Goal: Navigation & Orientation: Find specific page/section

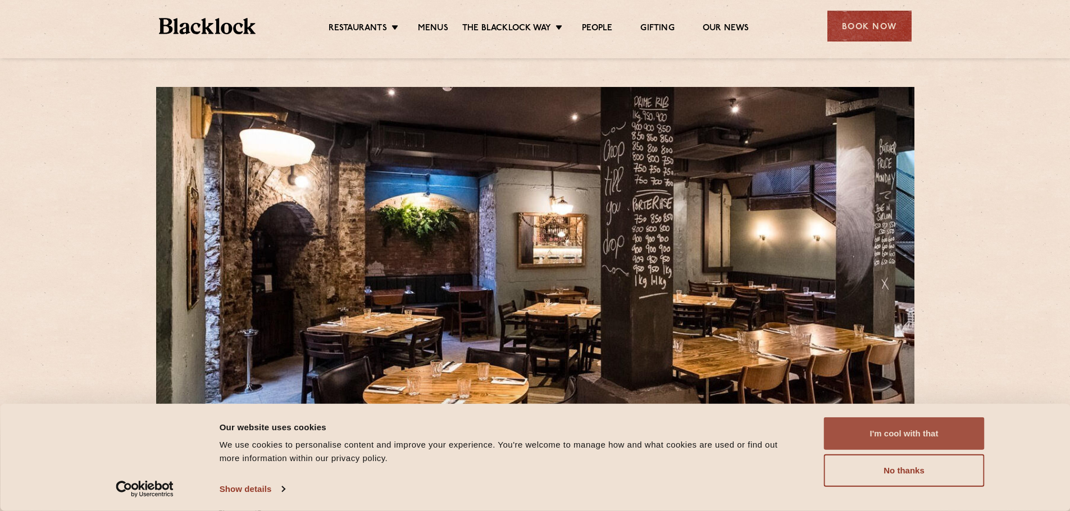
click at [916, 433] on button "I'm cool with that" at bounding box center [904, 434] width 161 height 33
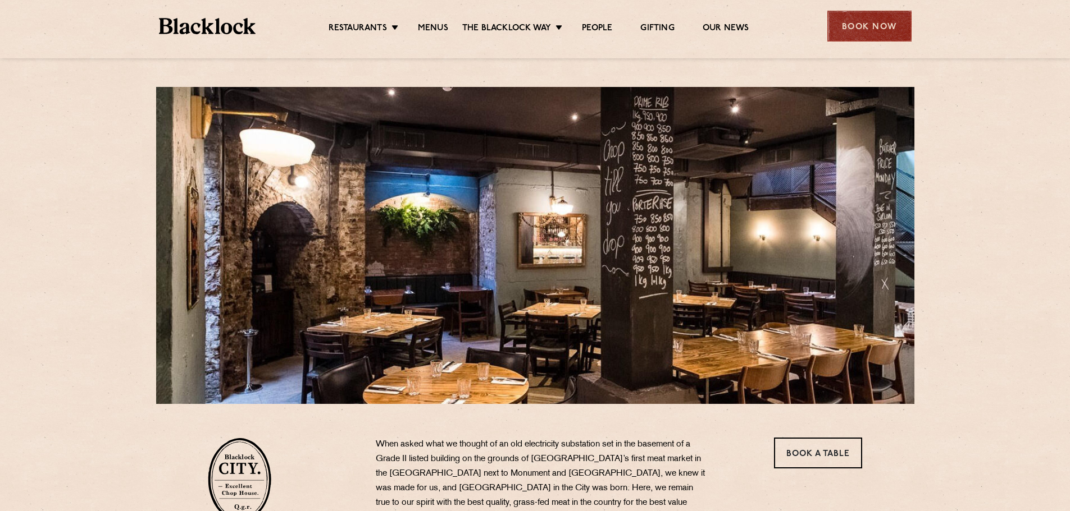
click at [859, 23] on div "Book Now" at bounding box center [869, 26] width 84 height 31
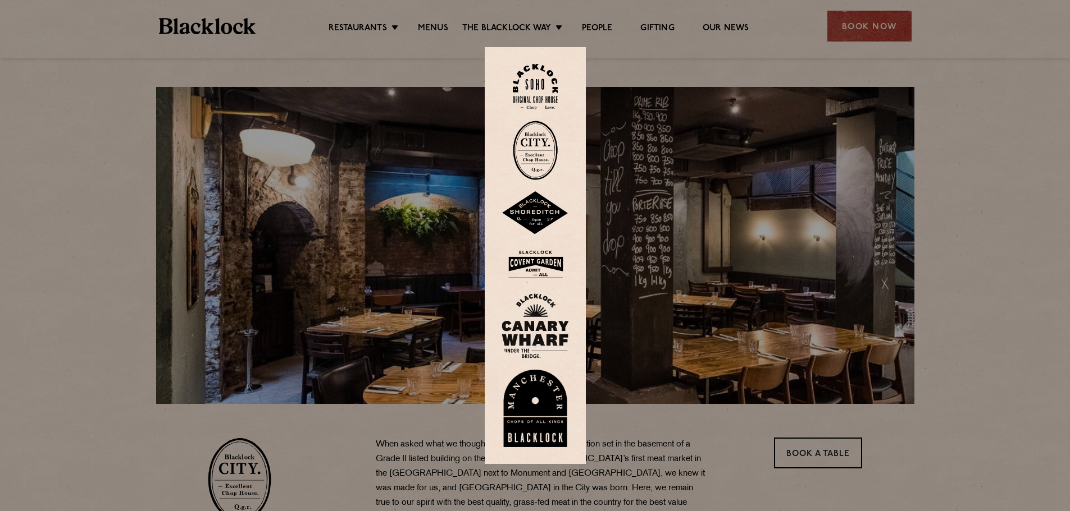
click at [958, 145] on div at bounding box center [535, 255] width 1070 height 511
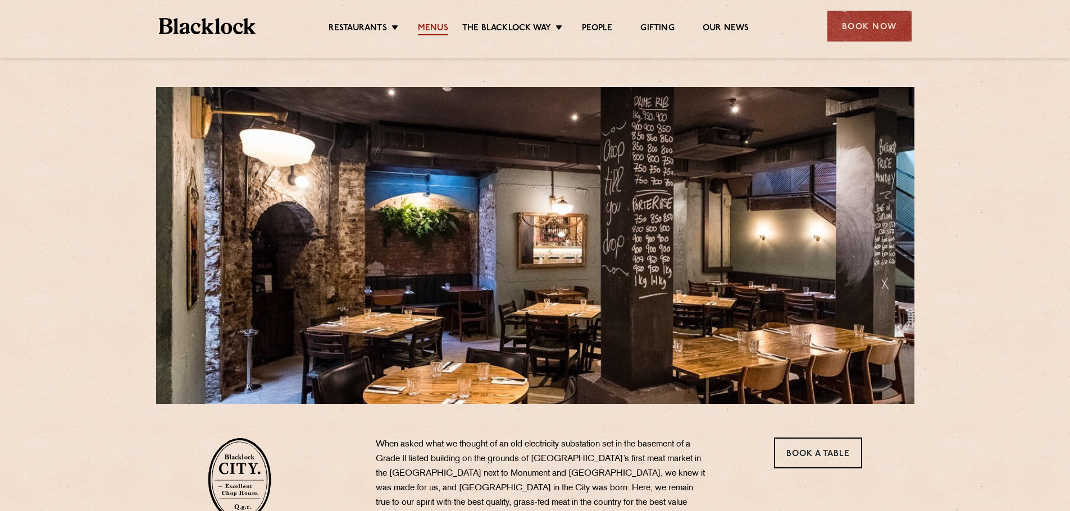
click at [430, 26] on link "Menus" at bounding box center [433, 29] width 30 height 12
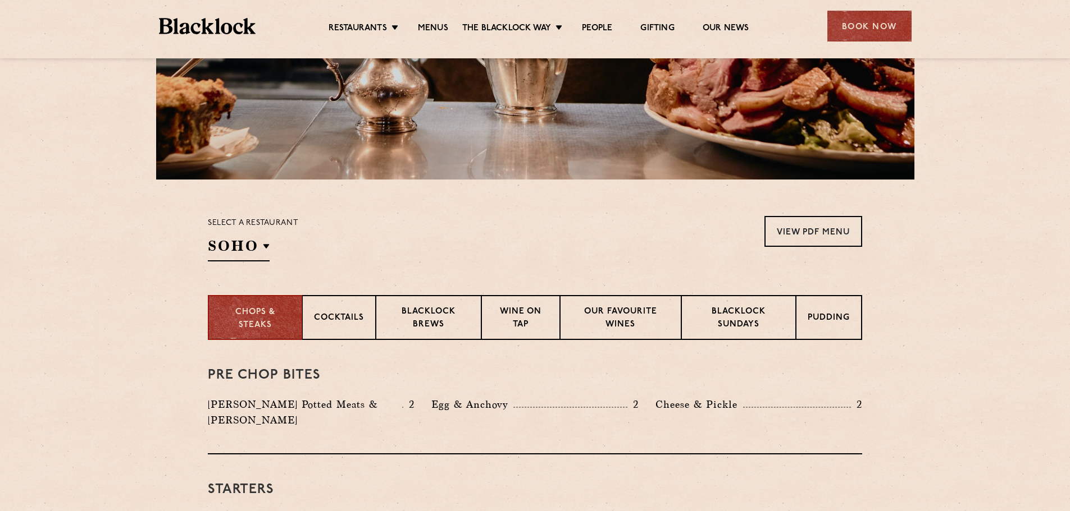
scroll to position [337, 0]
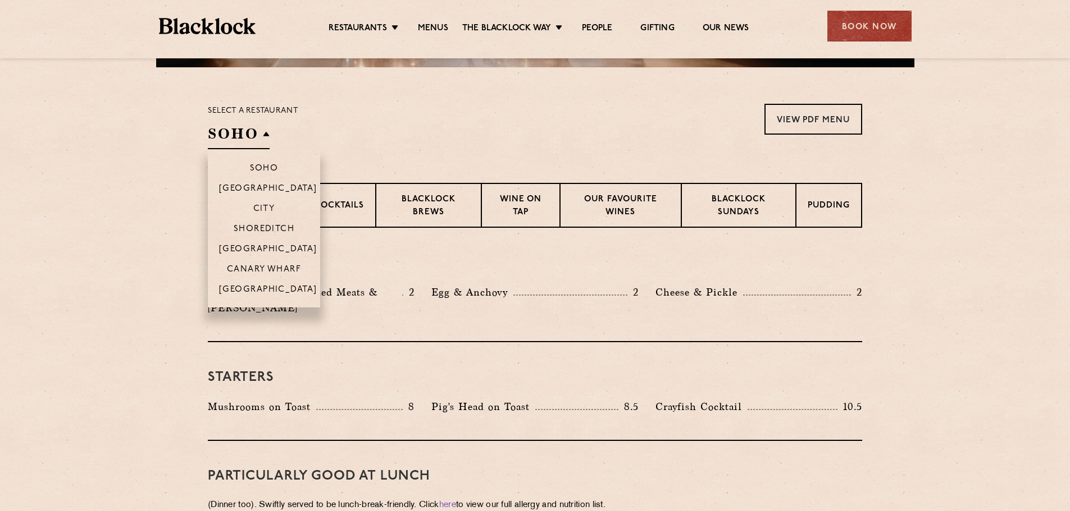
click at [242, 129] on h2 "SOHO" at bounding box center [239, 136] width 62 height 25
click at [262, 209] on p "City" at bounding box center [264, 209] width 22 height 11
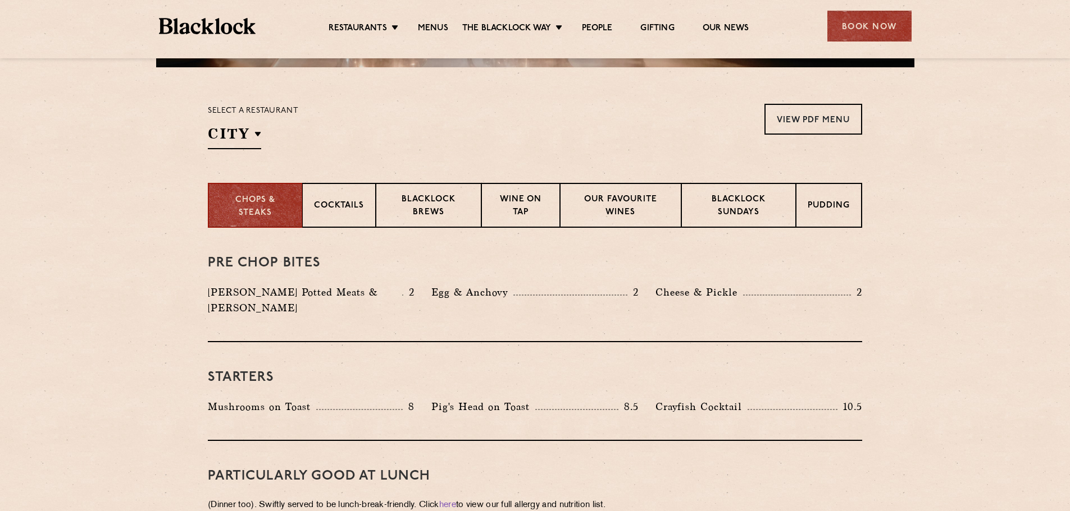
click at [120, 200] on section "Chops & Steaks Cocktails [PERSON_NAME] Brews Wine on Tap Our favourite wines [P…" at bounding box center [535, 205] width 1070 height 45
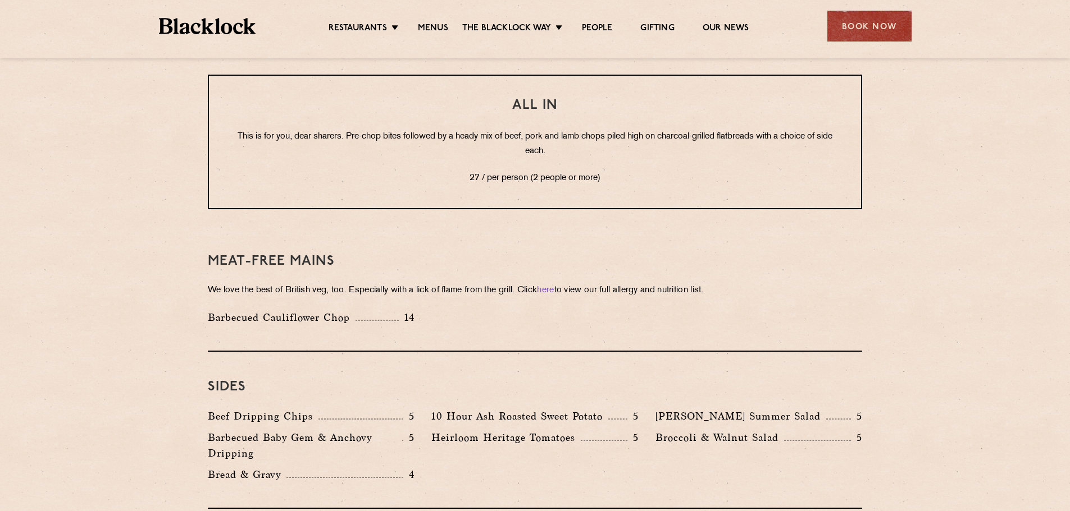
scroll to position [1460, 0]
